Goal: Check status: Check status

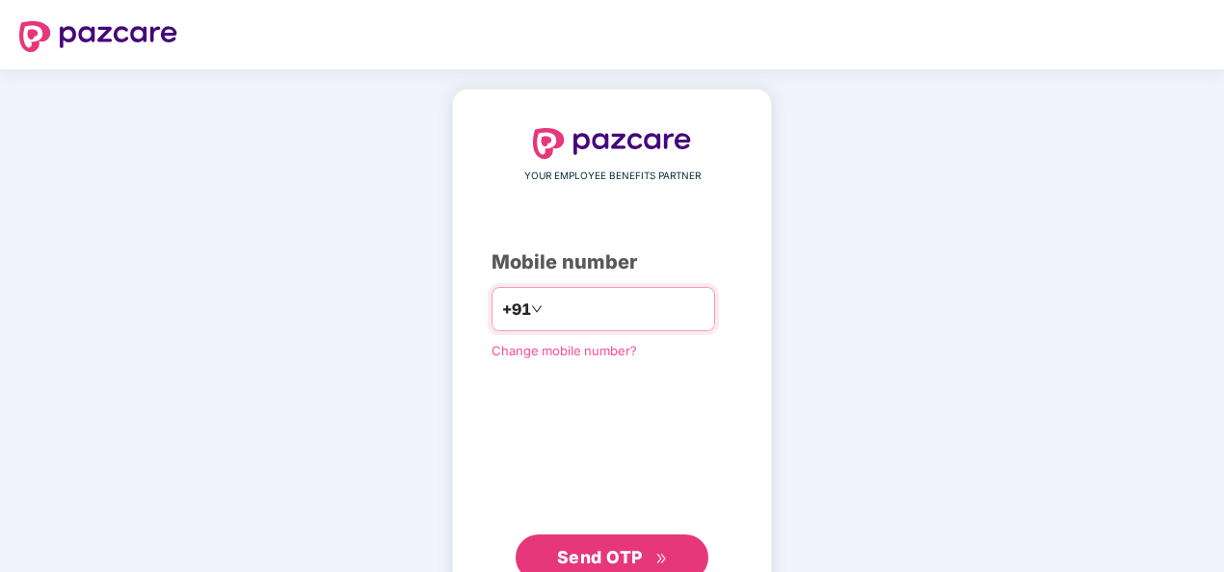
click at [546, 308] on input "**********" at bounding box center [625, 309] width 158 height 31
type input "**********"
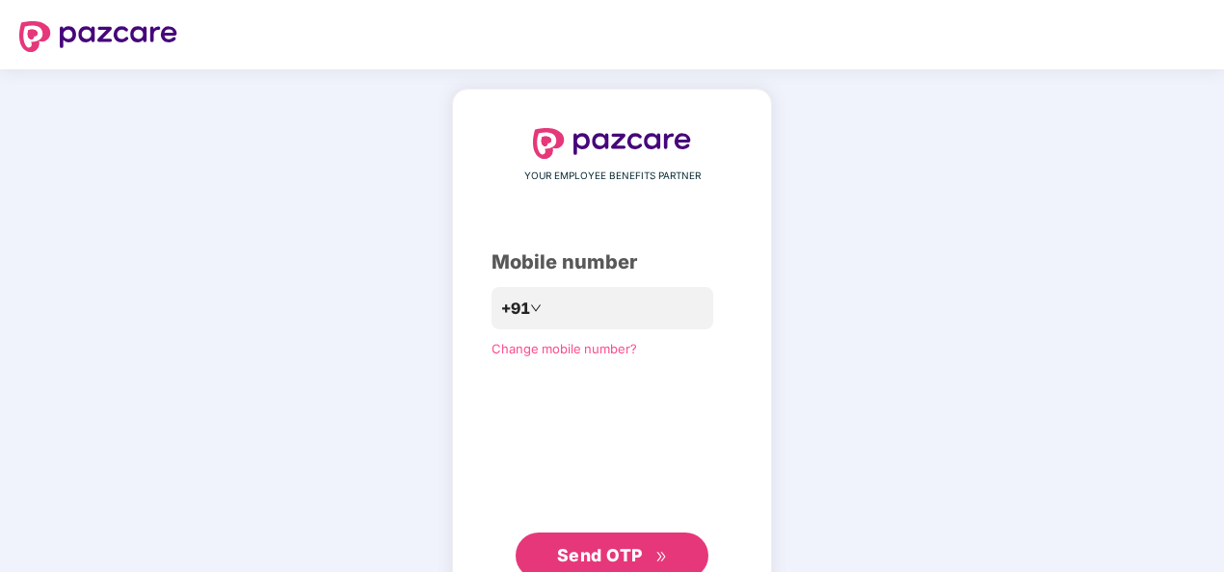
click at [619, 545] on span "Send OTP" at bounding box center [600, 555] width 86 height 20
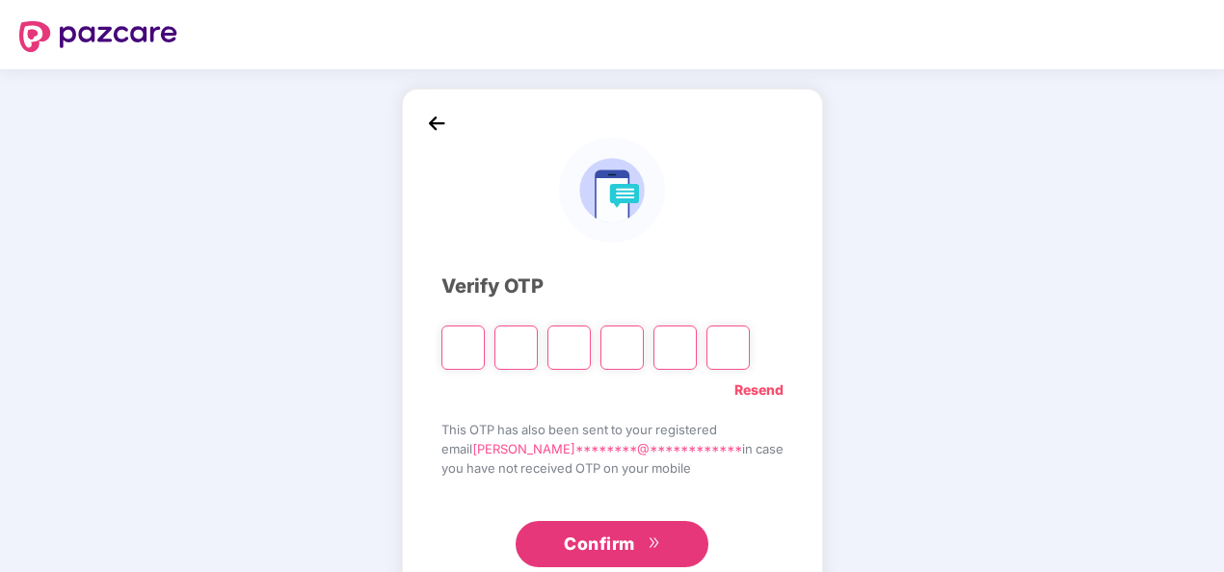
type input "*"
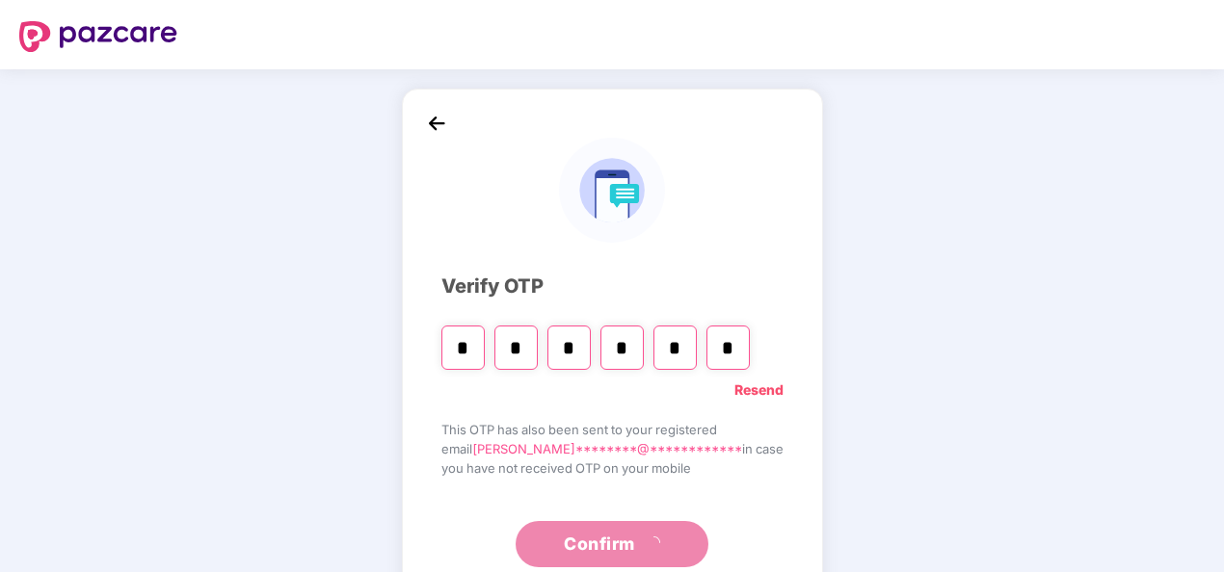
type input "*"
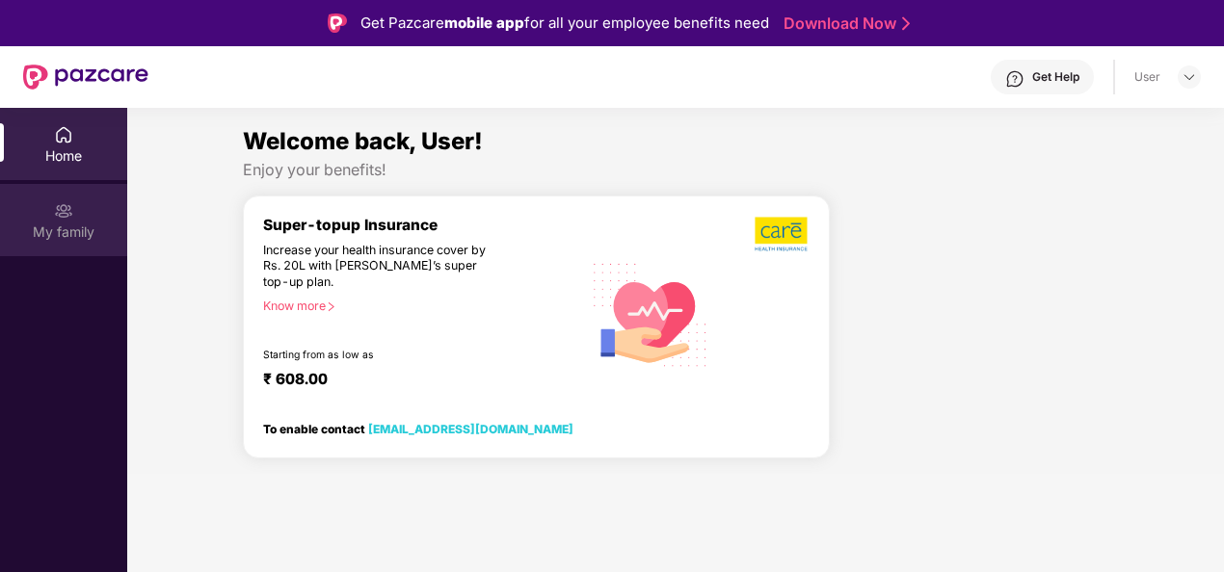
click at [60, 209] on img at bounding box center [63, 210] width 19 height 19
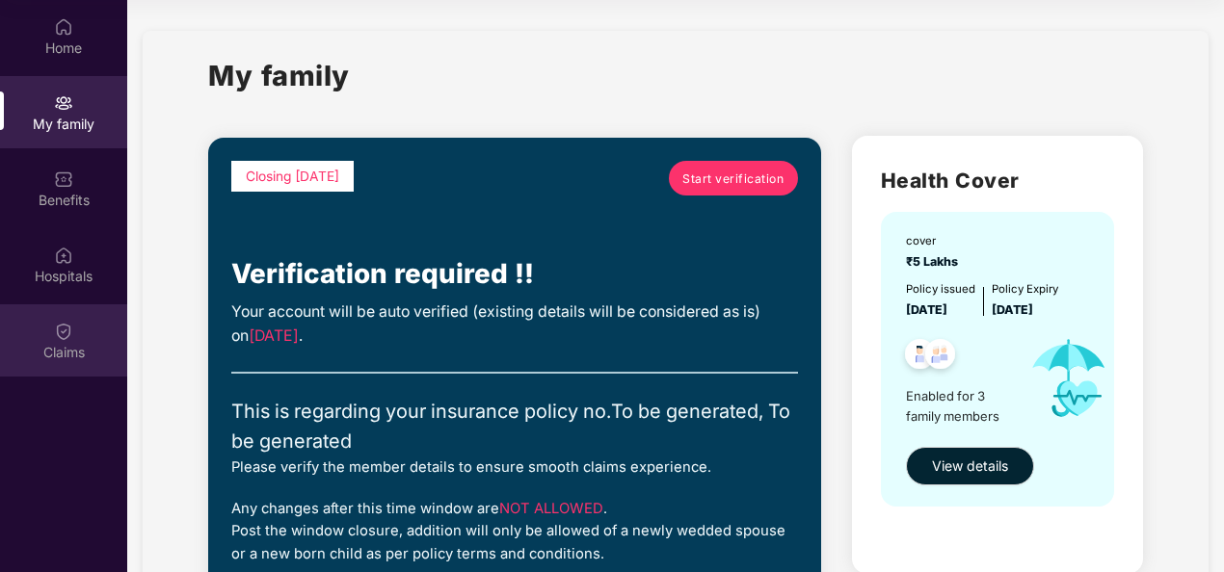
click at [65, 324] on img at bounding box center [63, 331] width 19 height 19
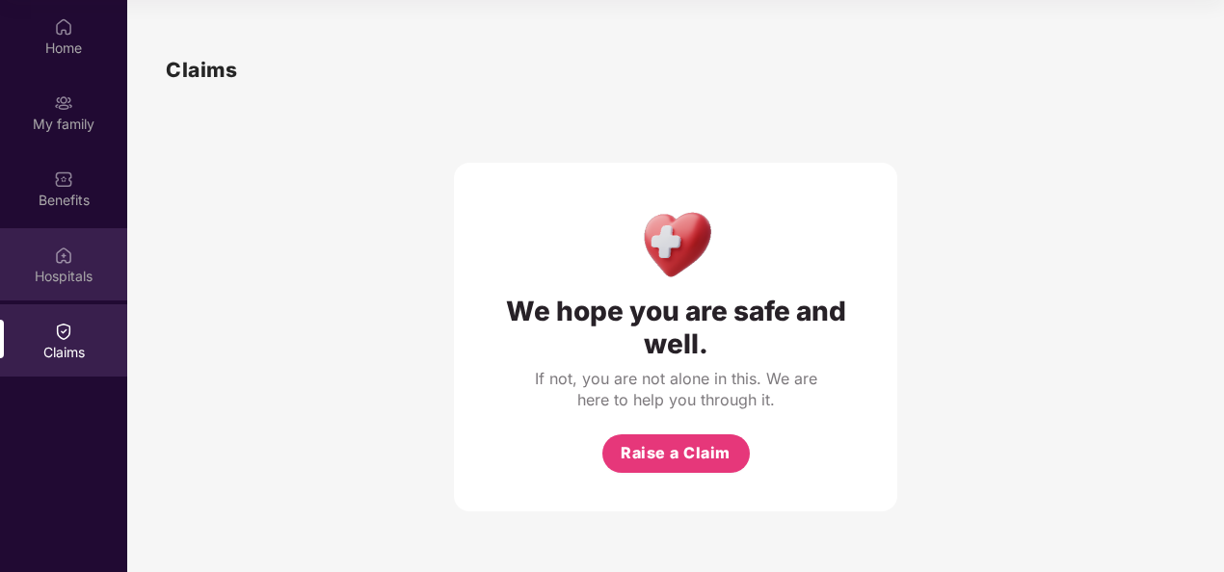
click at [78, 288] on div "Hospitals" at bounding box center [63, 264] width 127 height 72
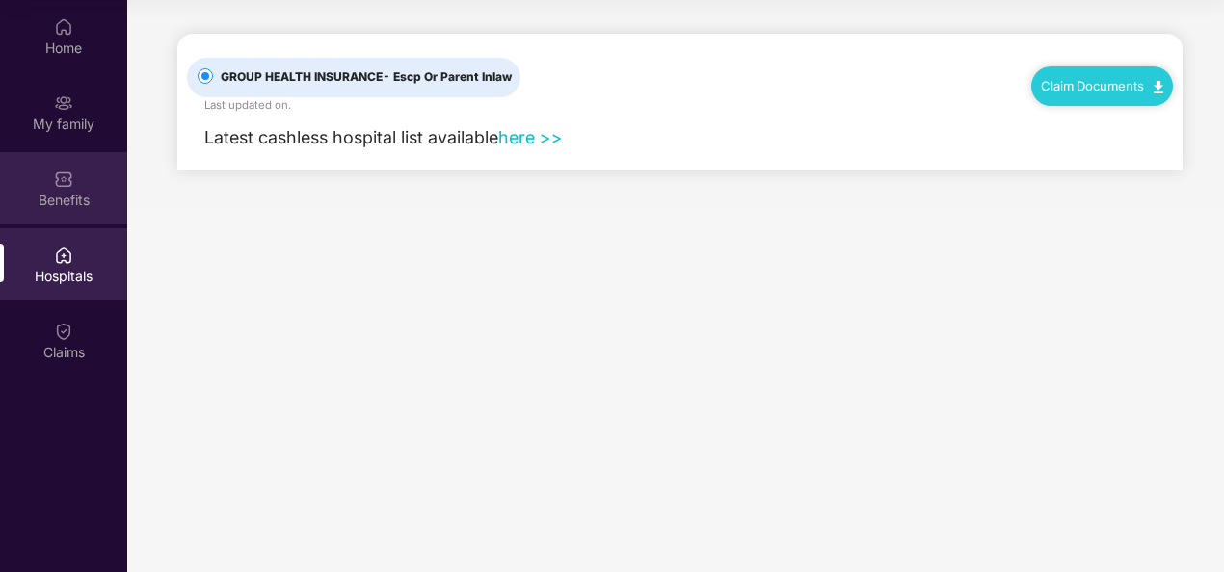
click at [80, 187] on div "Benefits" at bounding box center [63, 188] width 127 height 72
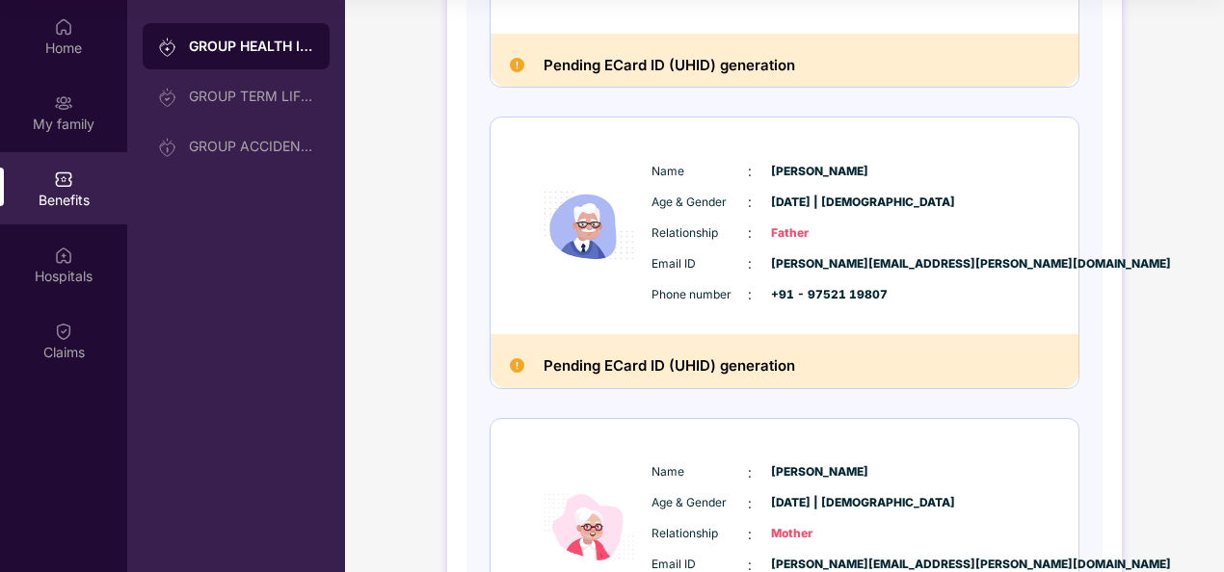
scroll to position [477, 0]
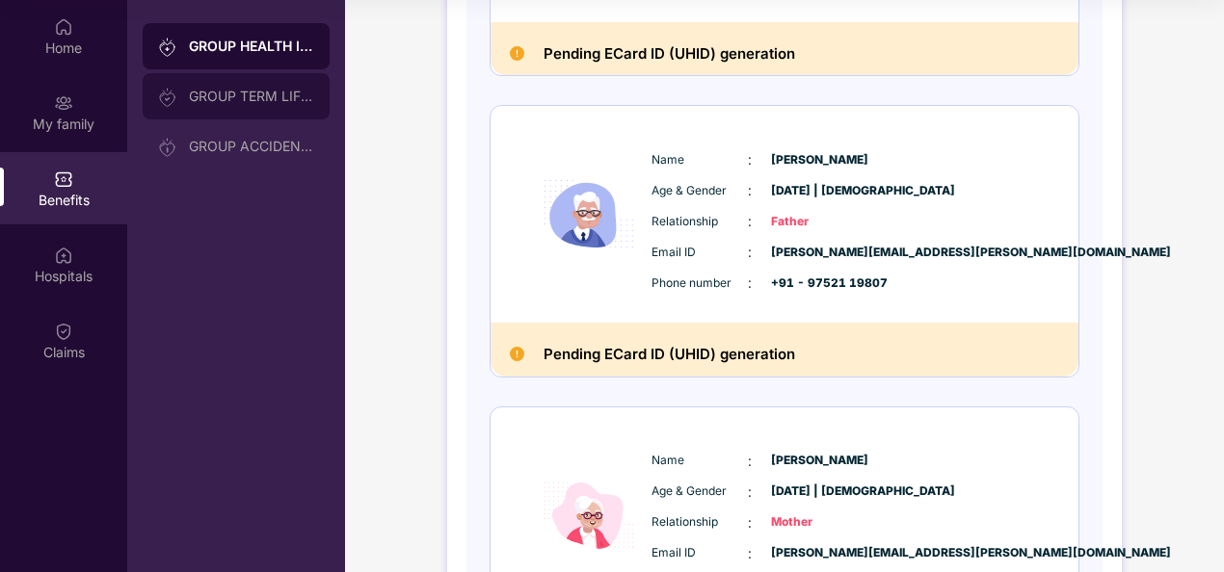
click at [247, 116] on div "GROUP TERM LIFE INSURANCE" at bounding box center [236, 96] width 187 height 46
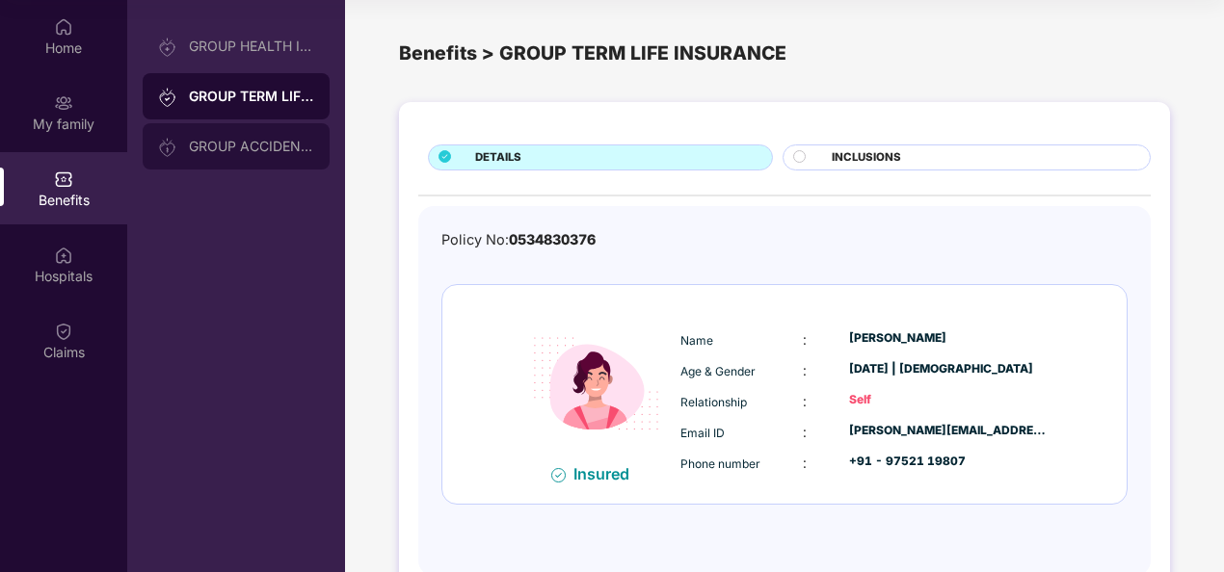
click at [241, 138] on div "GROUP ACCIDENTAL INSURANCE" at bounding box center [236, 146] width 187 height 46
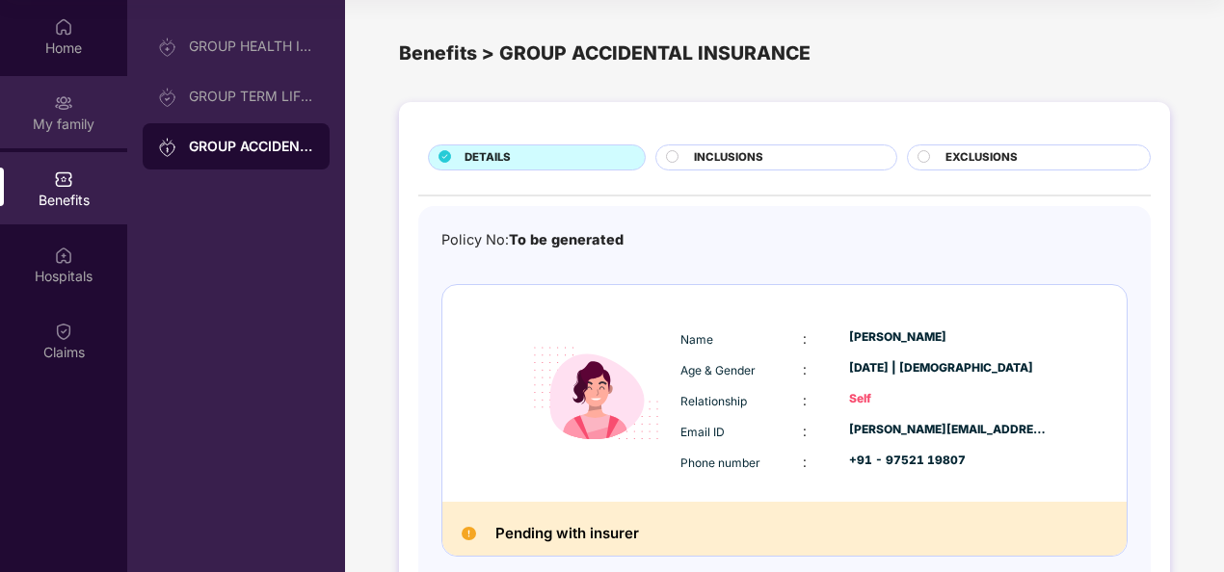
click at [94, 115] on div "My family" at bounding box center [63, 124] width 127 height 19
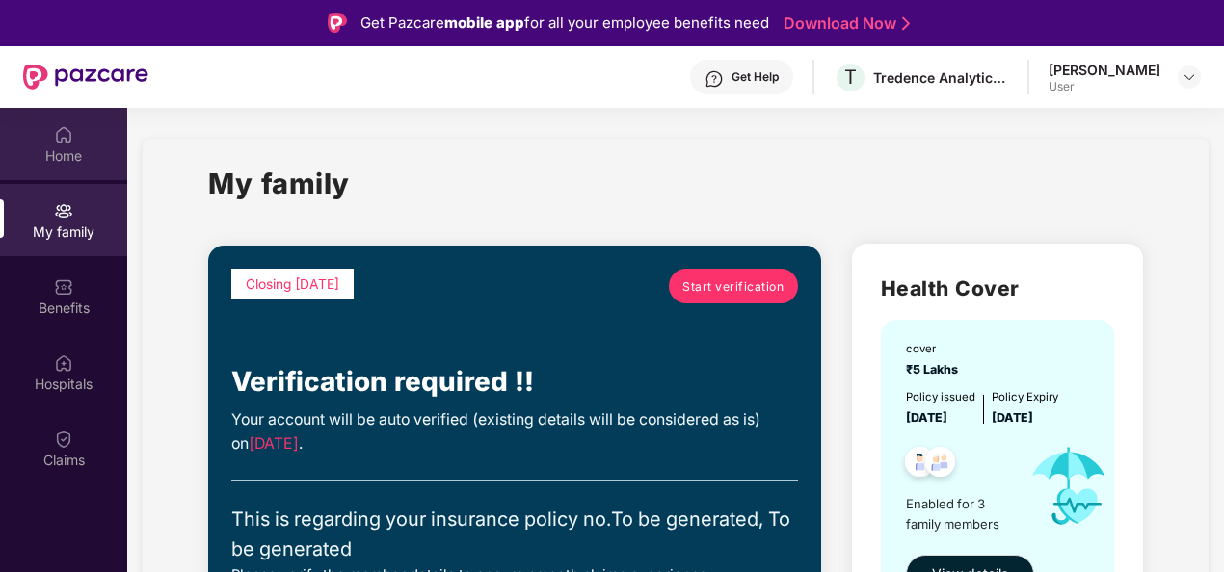
click at [86, 152] on div "Home" at bounding box center [63, 155] width 127 height 19
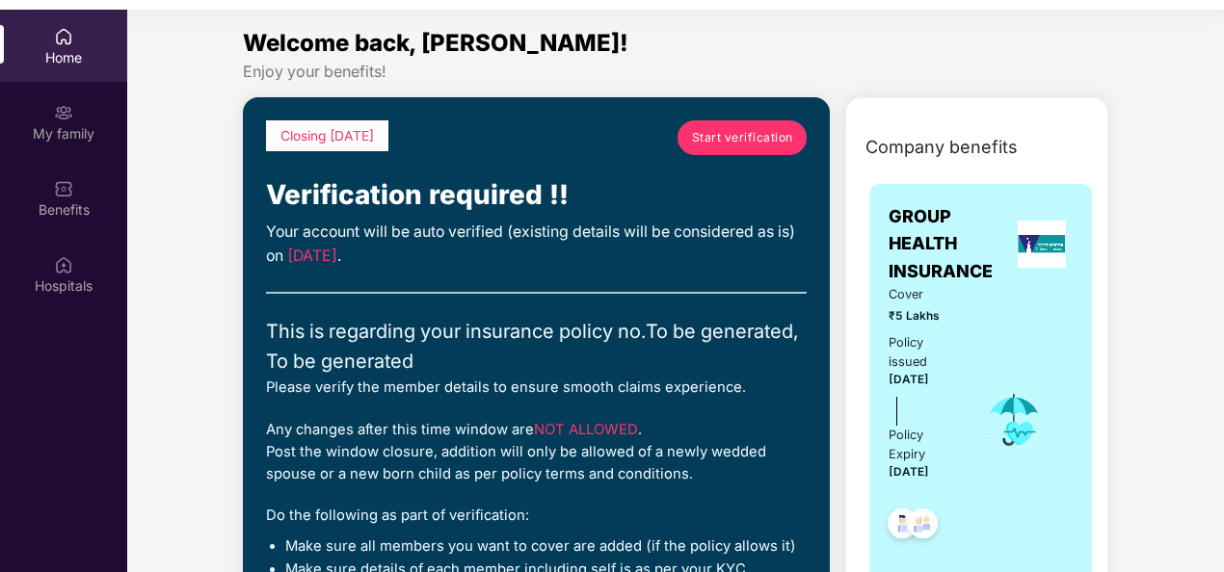
scroll to position [122, 0]
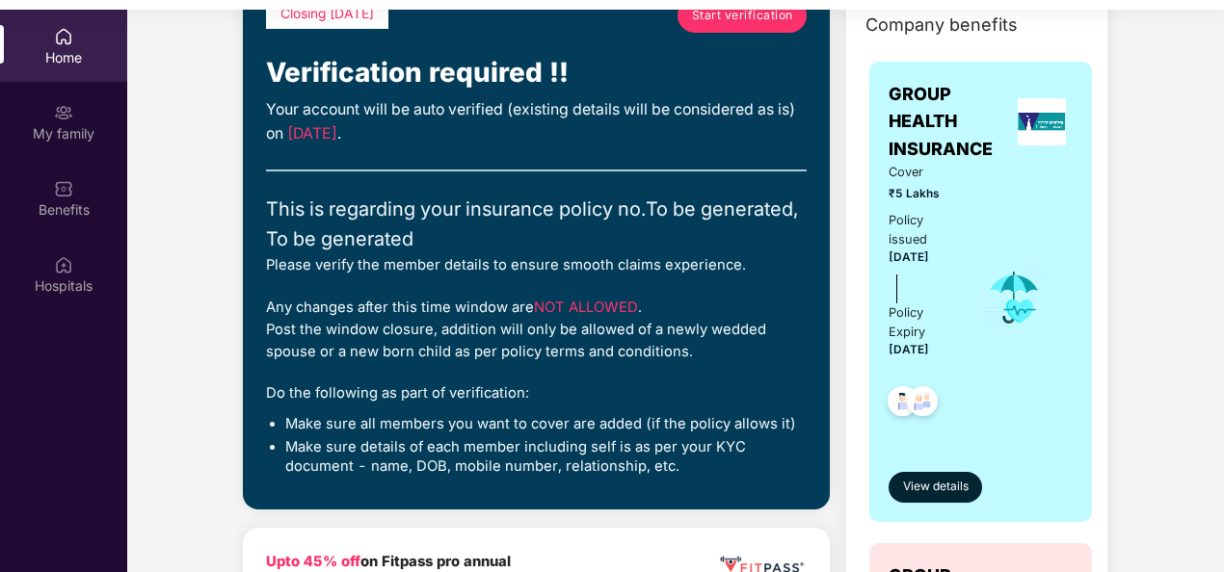
click at [1033, 416] on div "Cover ₹5 Lakhs Policy issued [DATE] Policy Expiry [DATE]" at bounding box center [981, 298] width 184 height 271
click at [947, 483] on span "View details" at bounding box center [936, 487] width 66 height 18
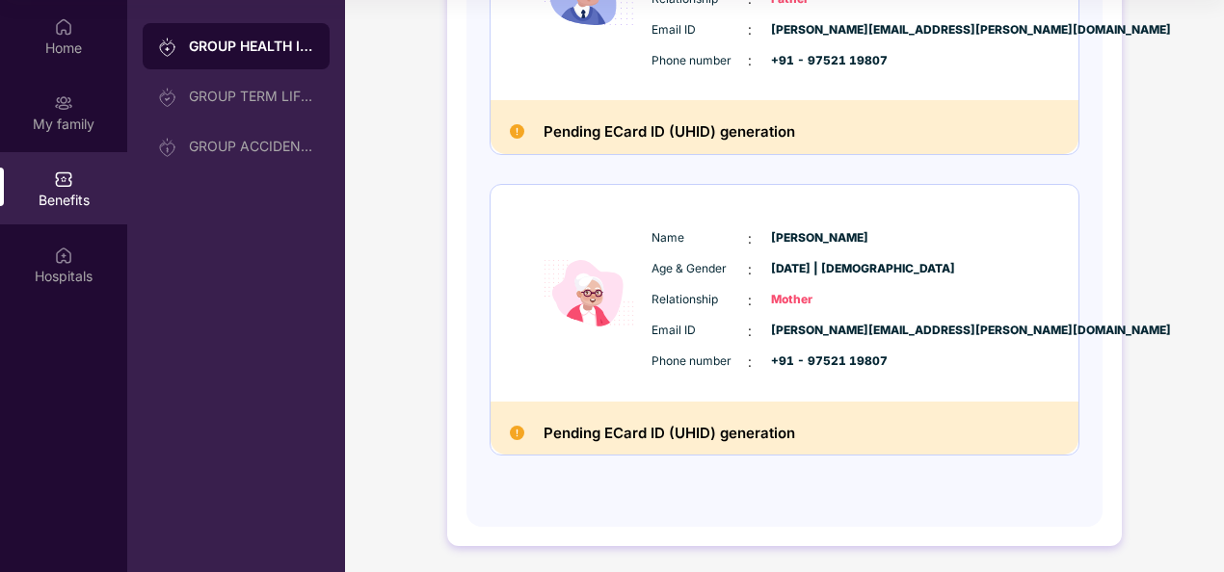
scroll to position [0, 0]
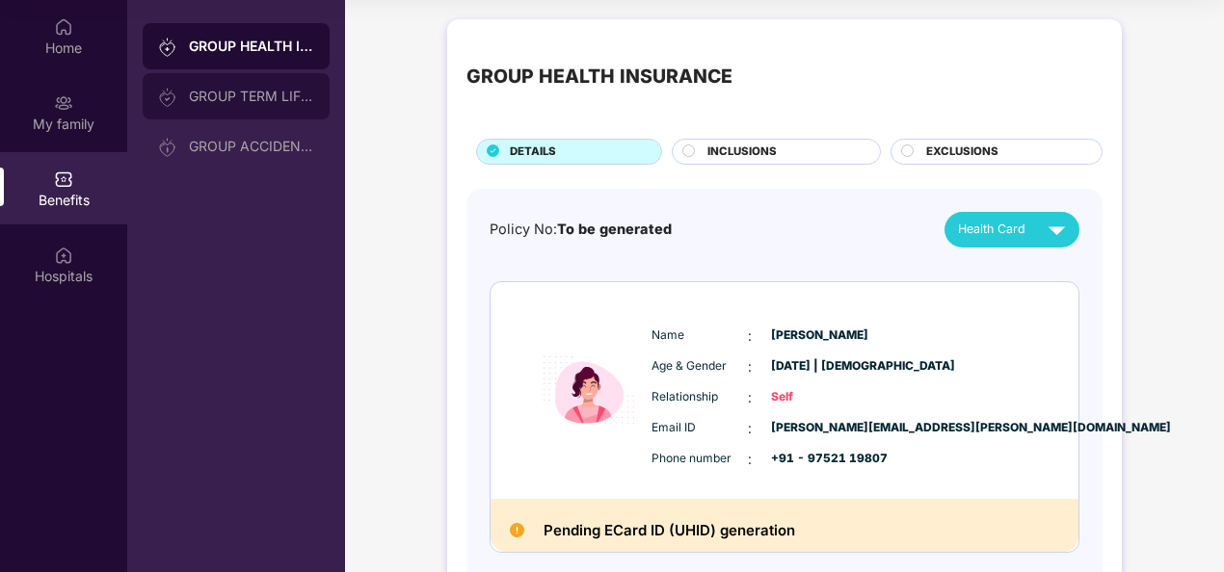
click at [266, 95] on div "GROUP TERM LIFE INSURANCE" at bounding box center [251, 96] width 125 height 15
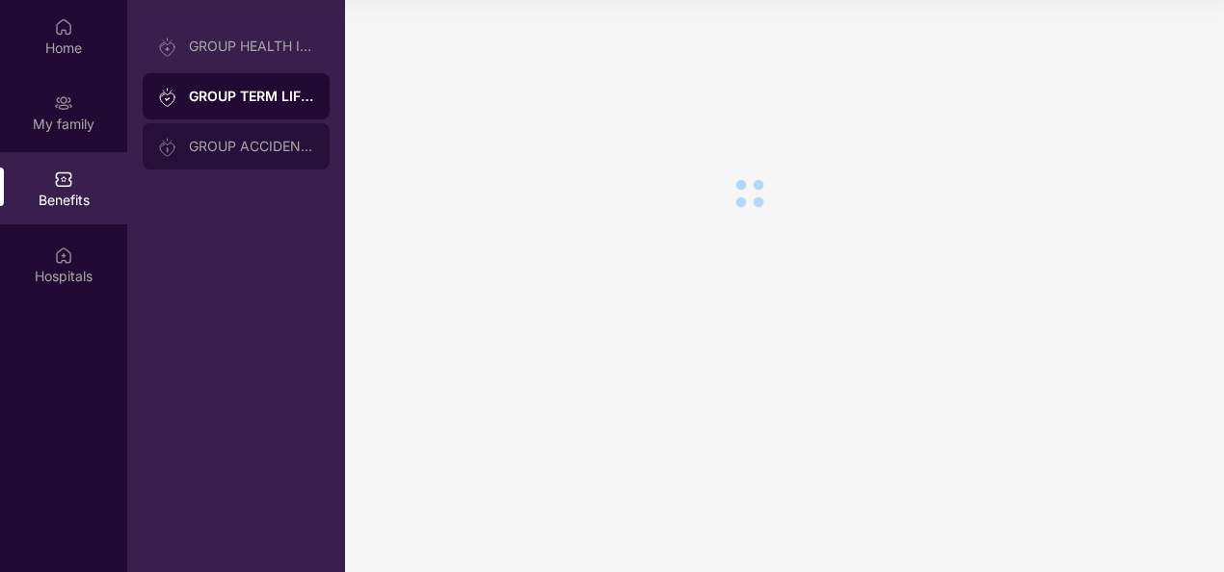
click at [264, 141] on div "GROUP ACCIDENTAL INSURANCE" at bounding box center [251, 146] width 125 height 15
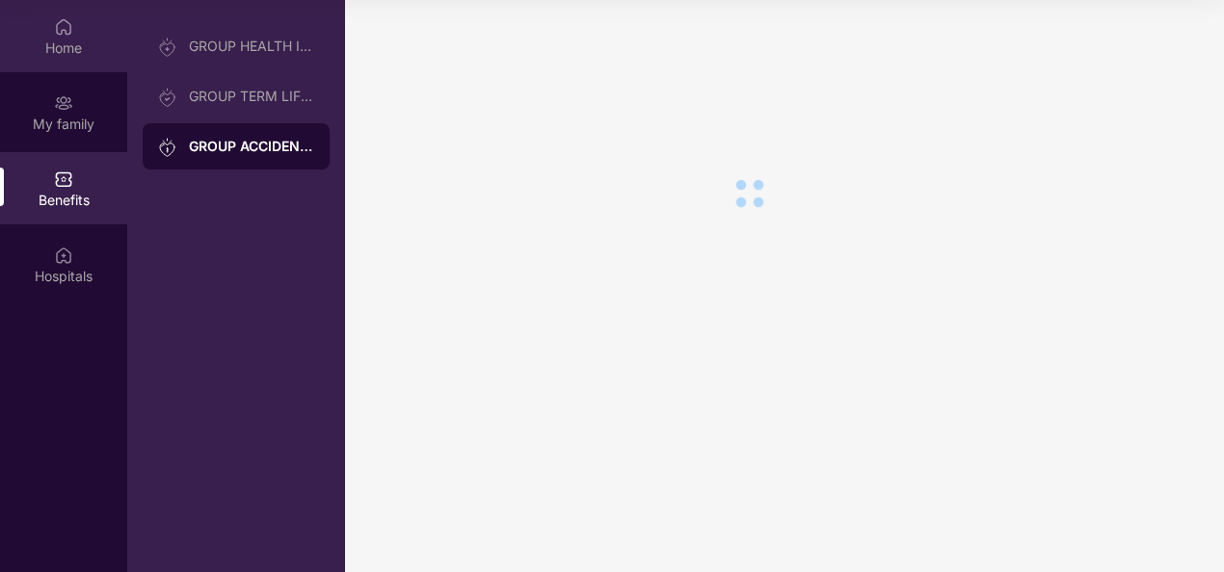
click at [59, 50] on div "Home" at bounding box center [63, 48] width 127 height 19
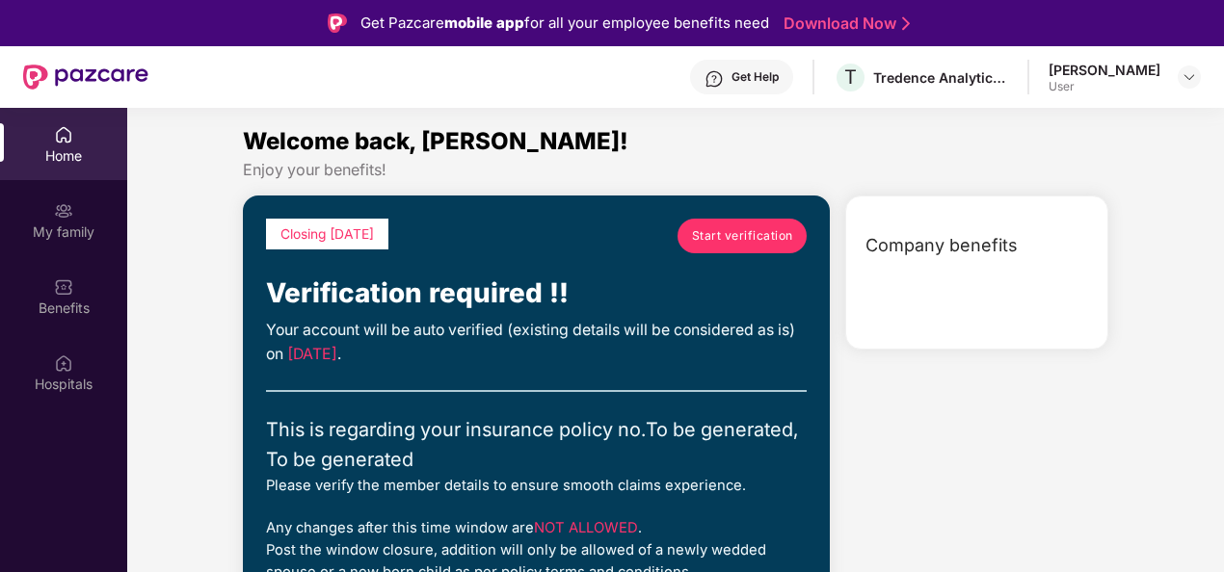
click at [775, 79] on div "Get Help" at bounding box center [754, 76] width 47 height 15
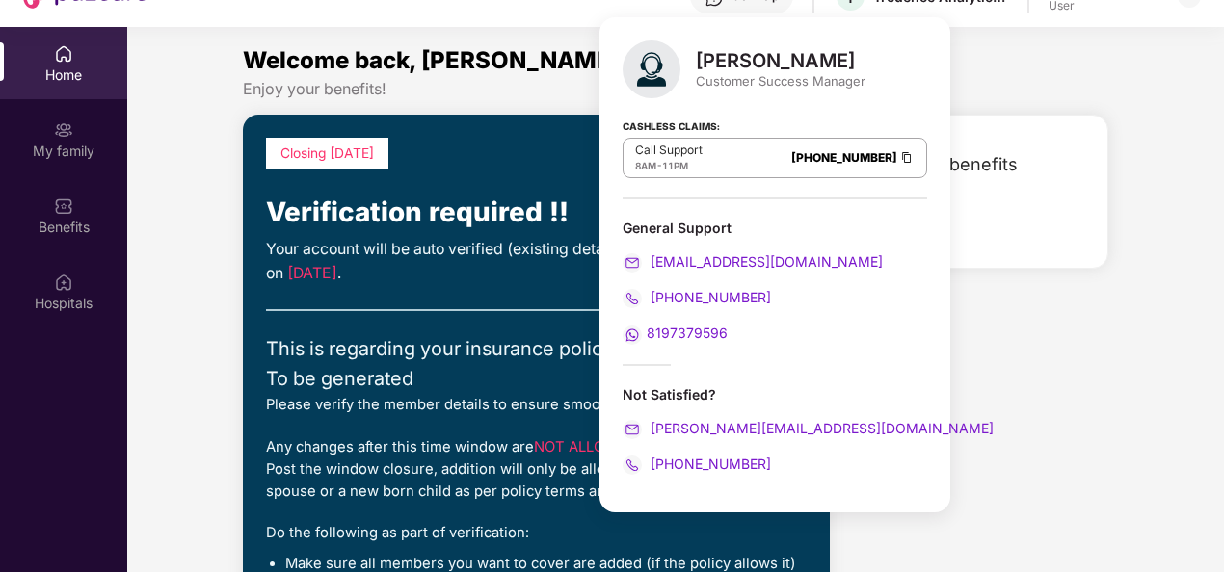
scroll to position [93, 0]
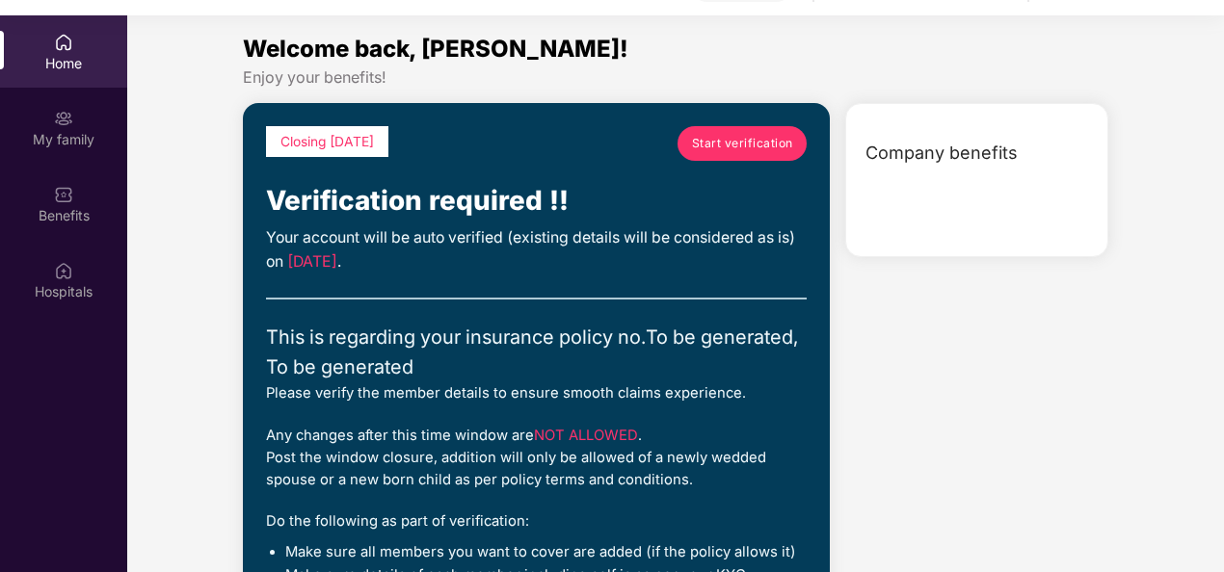
click at [1035, 349] on div "Company benefits" at bounding box center [976, 379] width 279 height 553
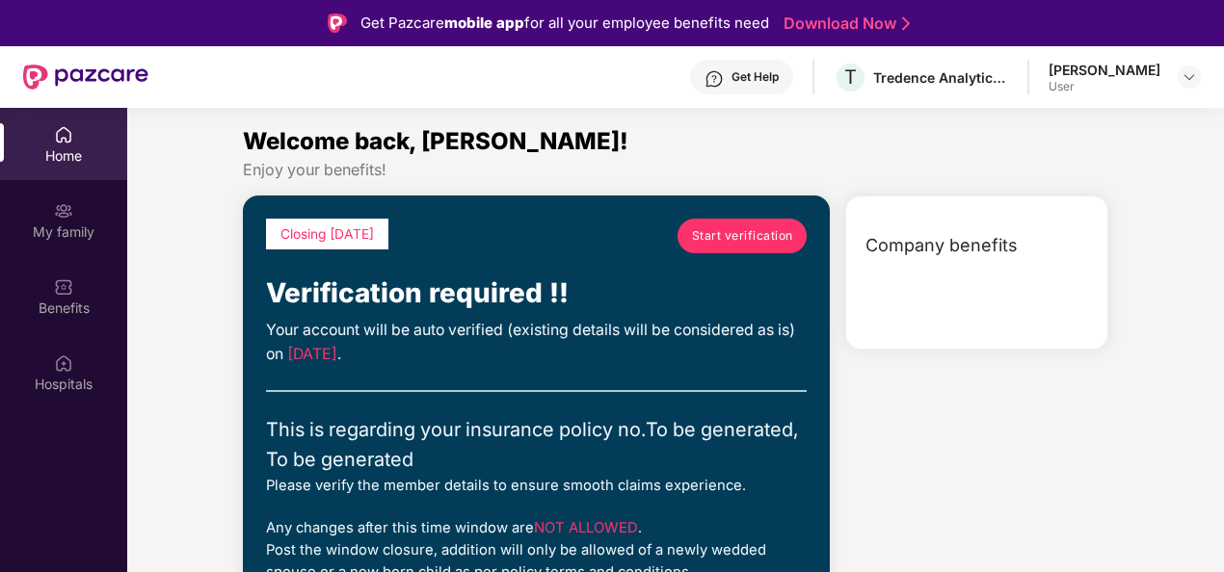
click at [1137, 83] on div "User" at bounding box center [1105, 86] width 112 height 15
click at [972, 253] on span "Company benefits" at bounding box center [941, 245] width 152 height 27
click at [82, 227] on div "My family" at bounding box center [63, 232] width 127 height 19
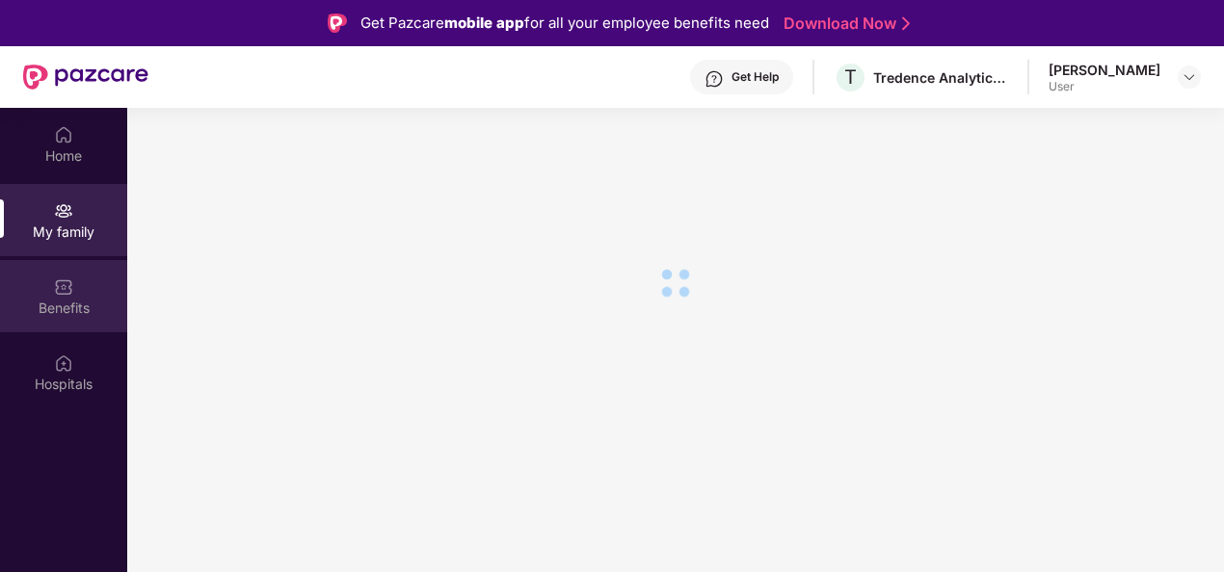
click at [73, 301] on div "Benefits" at bounding box center [63, 308] width 127 height 19
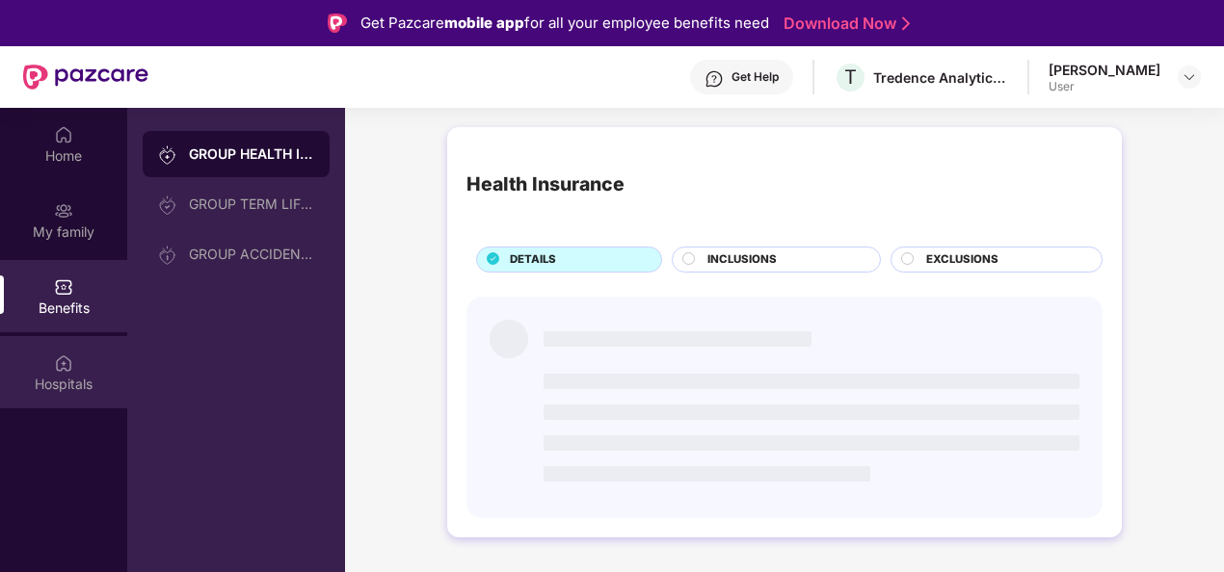
click at [75, 360] on div "Hospitals" at bounding box center [63, 372] width 127 height 72
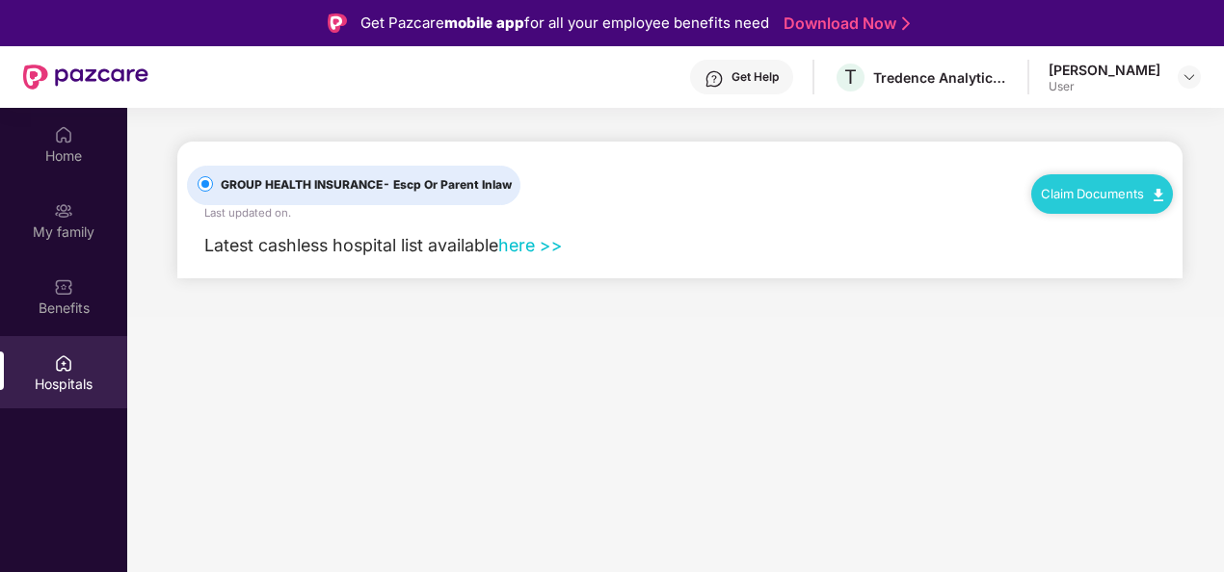
click at [535, 247] on link "here >>" at bounding box center [530, 245] width 65 height 20
